Goal: Check status: Check status

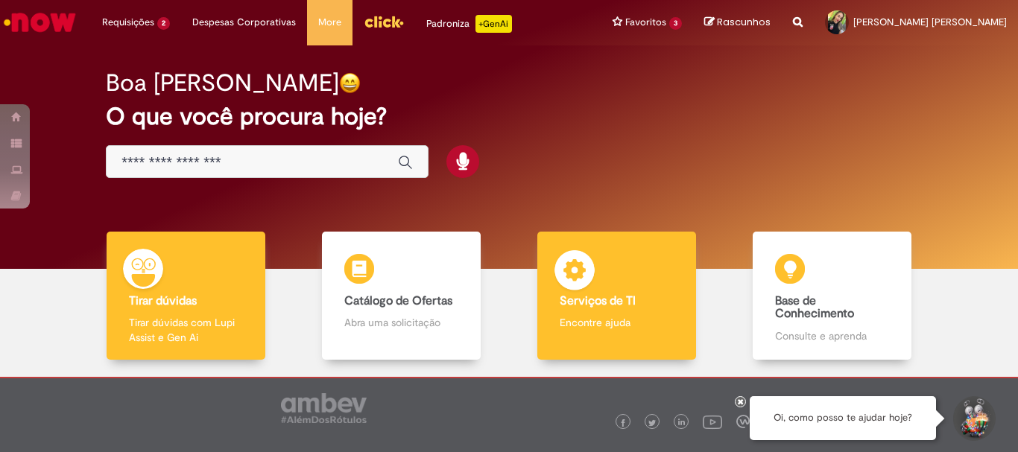
click at [623, 304] on b "Serviços de TI" at bounding box center [598, 301] width 76 height 15
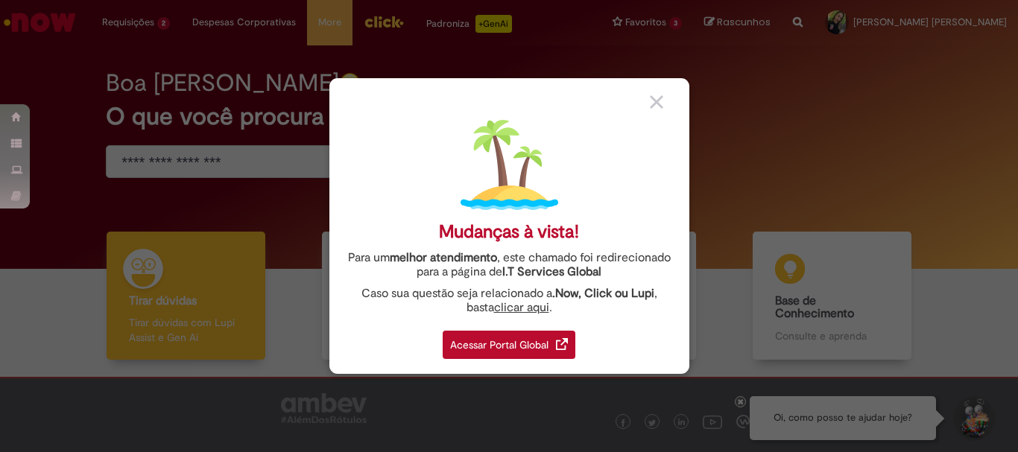
click at [521, 352] on div "Acessar Portal Global" at bounding box center [509, 345] width 133 height 28
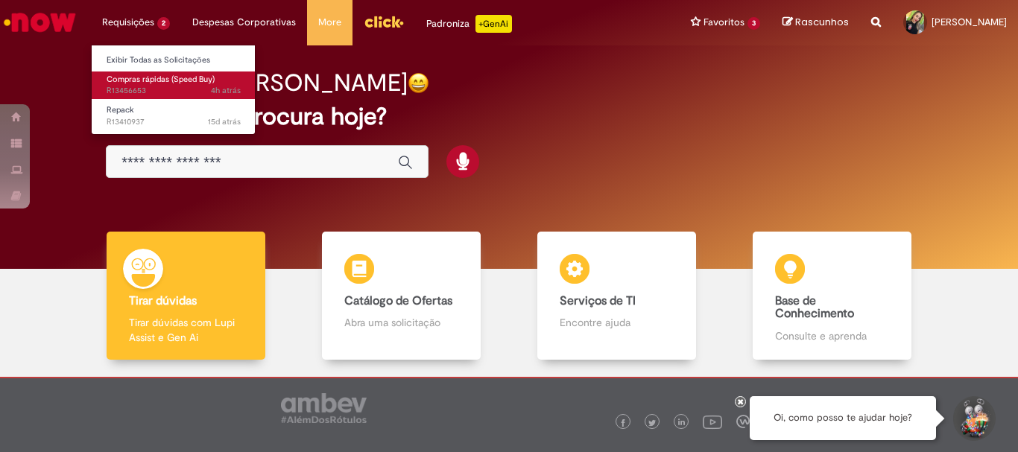
click at [127, 88] on span "4h atrás 4 horas atrás R13456653" at bounding box center [174, 91] width 134 height 12
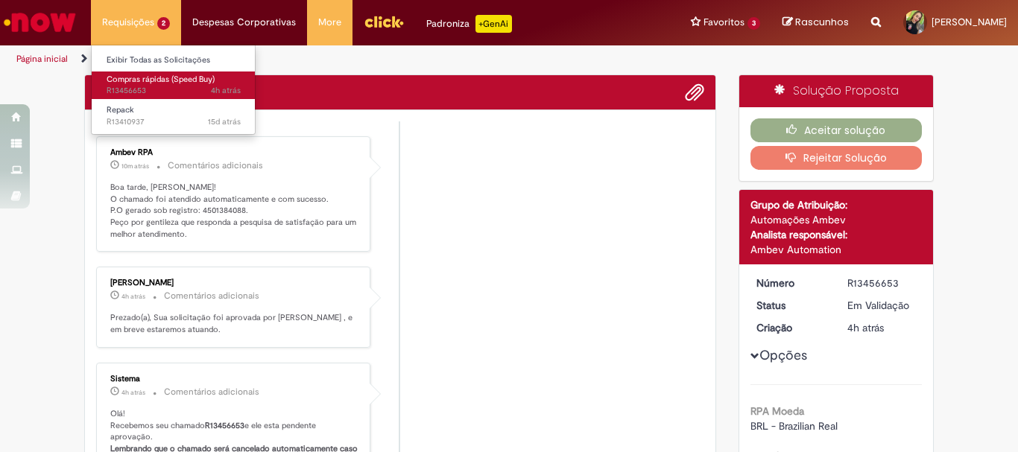
click at [220, 206] on p "Boa tarde, Shirley! O chamado foi atendido automaticamente e com sucesso. P.O g…" at bounding box center [234, 211] width 248 height 59
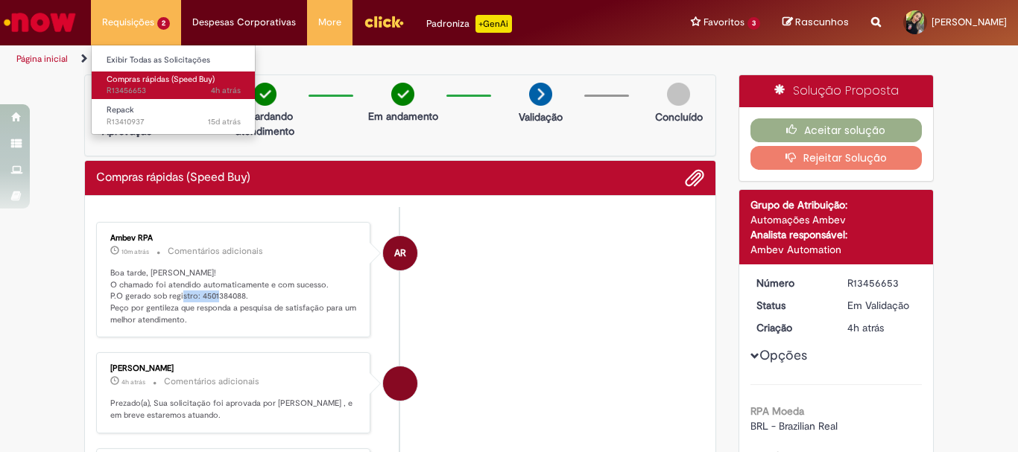
copy p "4501384088"
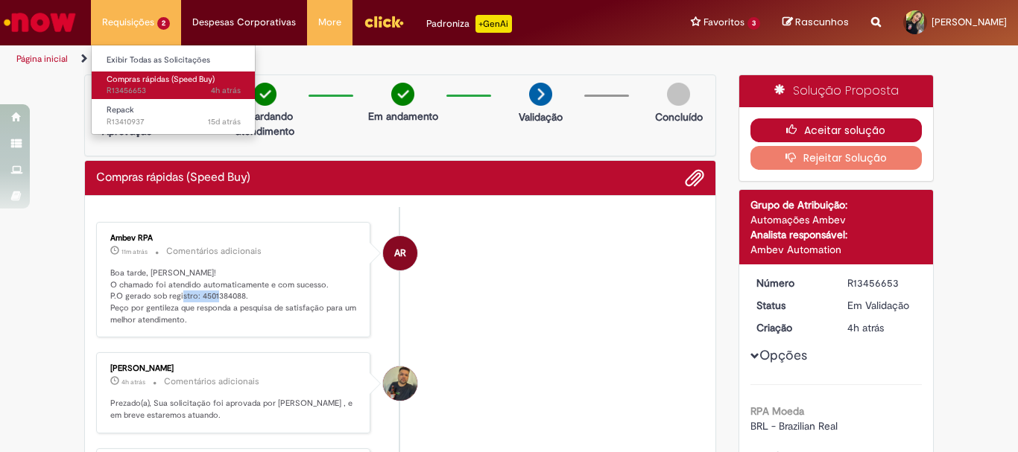
click at [762, 129] on button "Aceitar solução" at bounding box center [836, 130] width 172 height 24
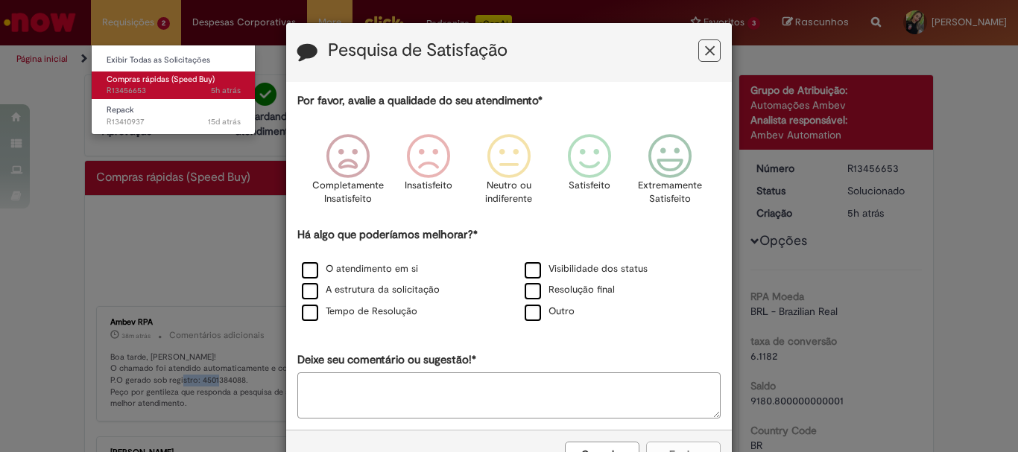
click at [705, 46] on icon "Feedback" at bounding box center [710, 51] width 10 height 16
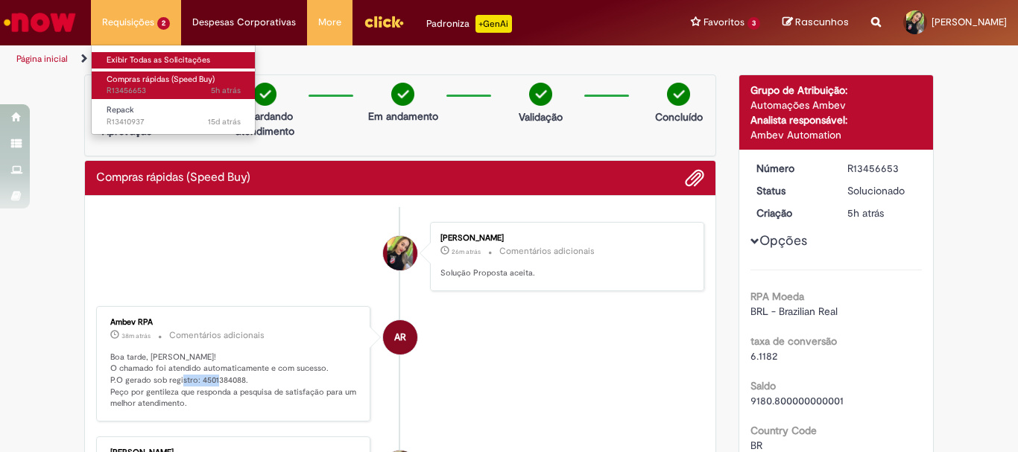
click at [151, 66] on link "Exibir Todas as Solicitações" at bounding box center [174, 60] width 164 height 16
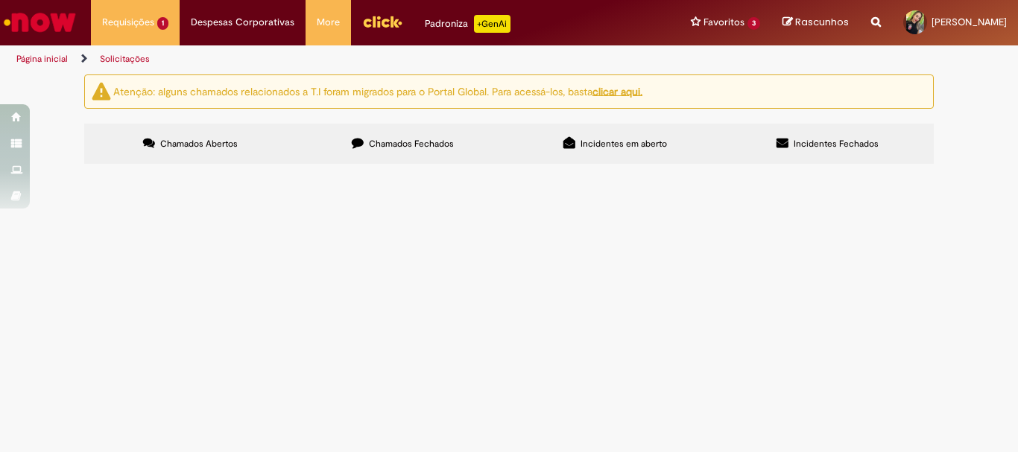
click at [37, 23] on img "Ir para a Homepage" at bounding box center [39, 22] width 77 height 30
